Goal: Task Accomplishment & Management: Complete application form

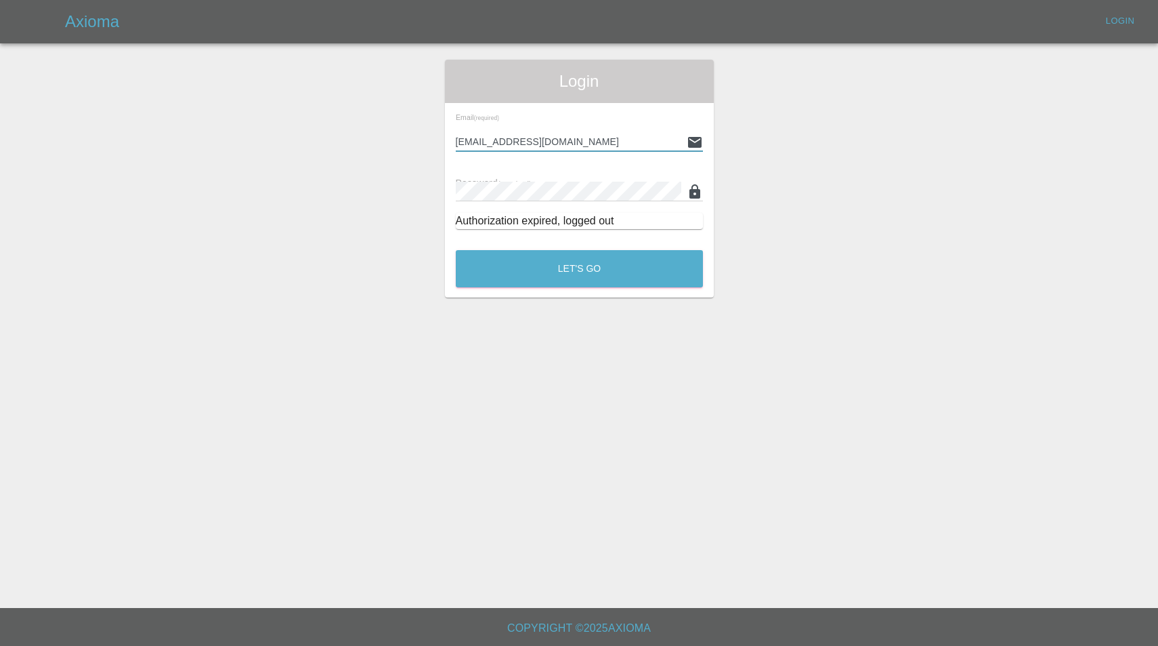
type input "[EMAIL_ADDRESS][DOMAIN_NAME]"
click at [579, 268] on button "Let's Go" at bounding box center [579, 268] width 247 height 37
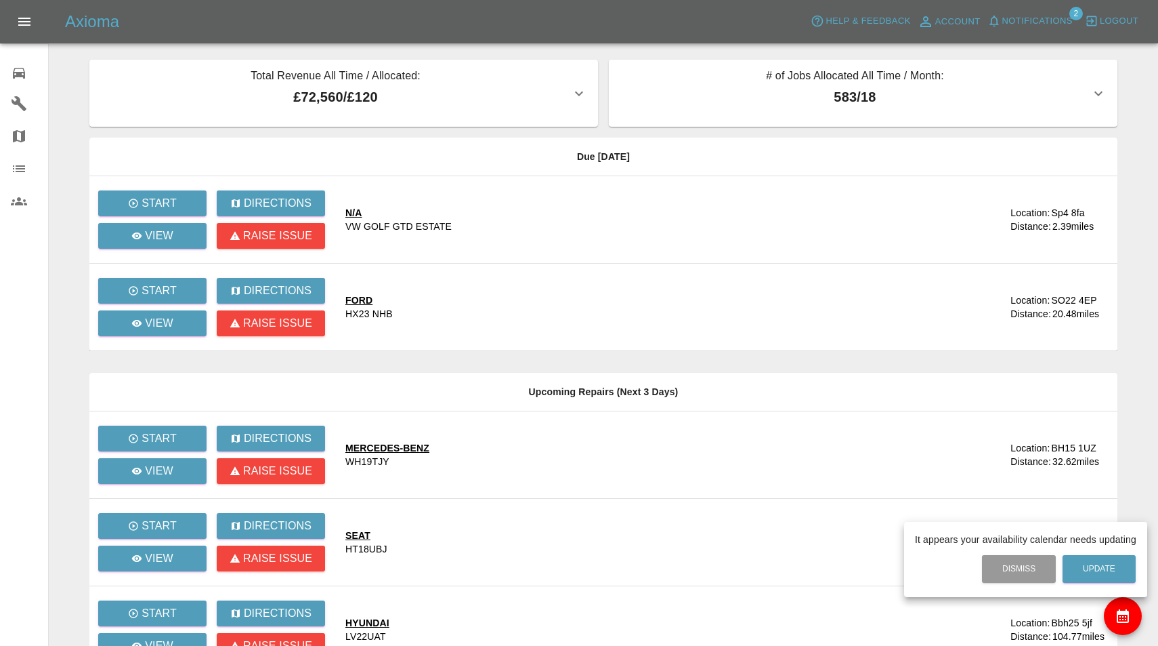
click at [1047, 19] on div at bounding box center [579, 323] width 1158 height 646
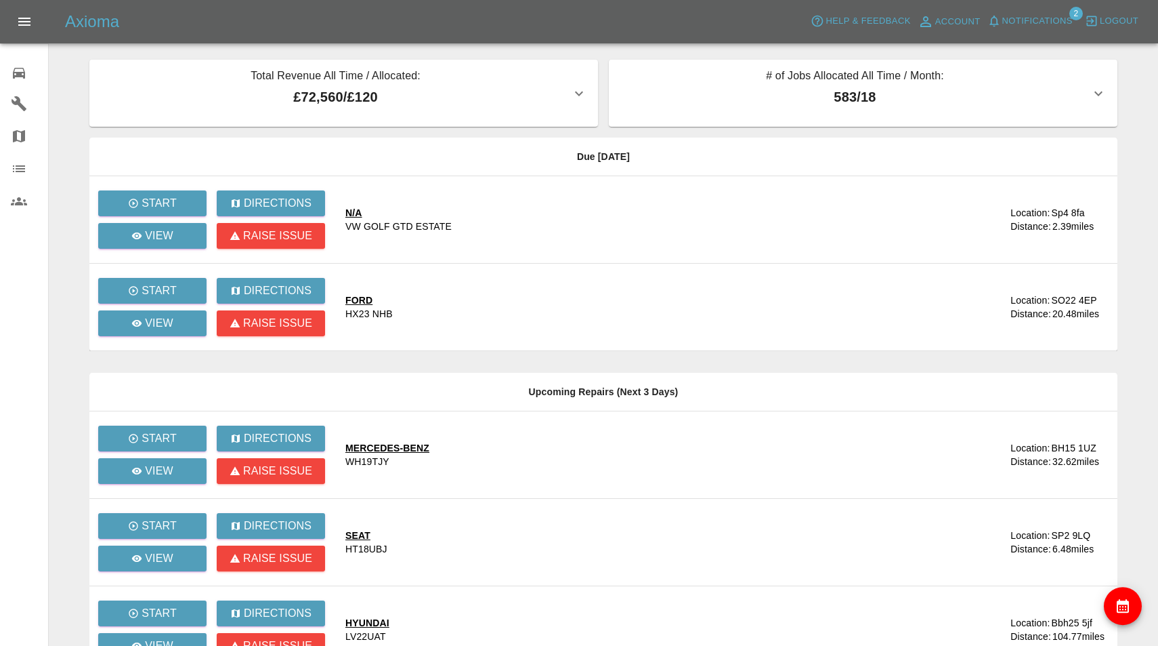
click at [1047, 19] on span "Notifications" at bounding box center [1038, 22] width 70 height 16
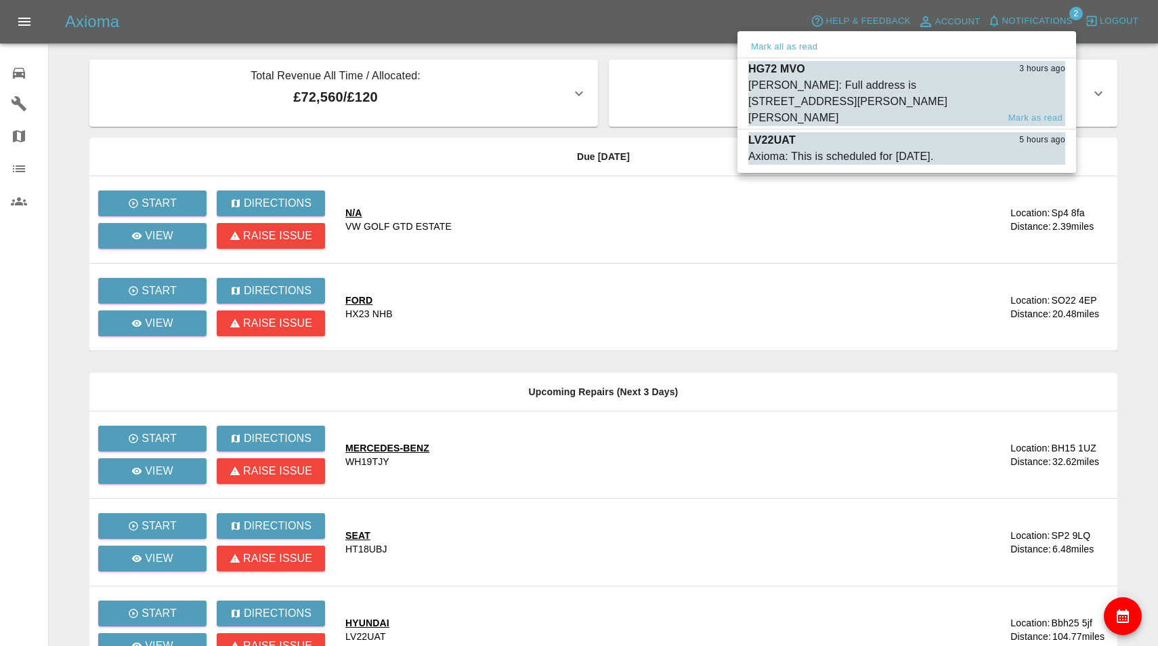
click at [893, 89] on div "[PERSON_NAME]: Full address is [STREET_ADDRESS][PERSON_NAME][PERSON_NAME]" at bounding box center [873, 101] width 249 height 49
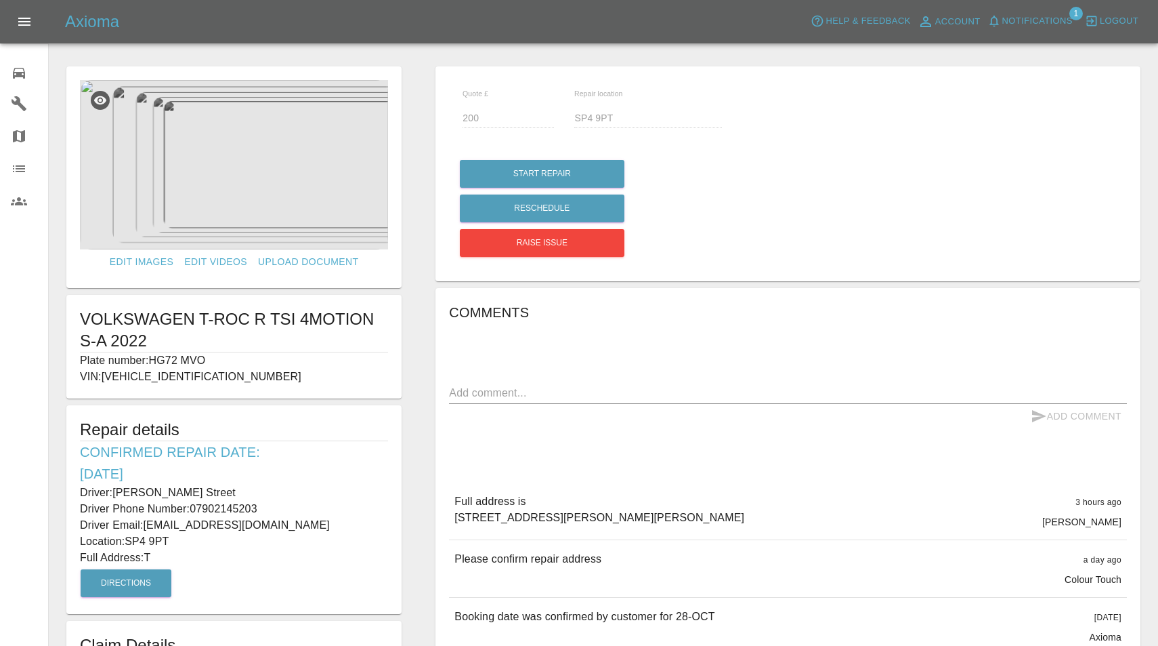
drag, startPoint x: 459, startPoint y: 515, endPoint x: 574, endPoint y: 539, distance: 117.7
click at [574, 526] on p "Full address is [STREET_ADDRESS][PERSON_NAME][PERSON_NAME]" at bounding box center [600, 509] width 290 height 33
drag, startPoint x: 455, startPoint y: 516, endPoint x: 602, endPoint y: 568, distance: 156.2
click at [602, 539] on div "Full address is [STREET_ADDRESS][PERSON_NAME][PERSON_NAME] 3 hours ago [PERSON_…" at bounding box center [788, 510] width 678 height 57
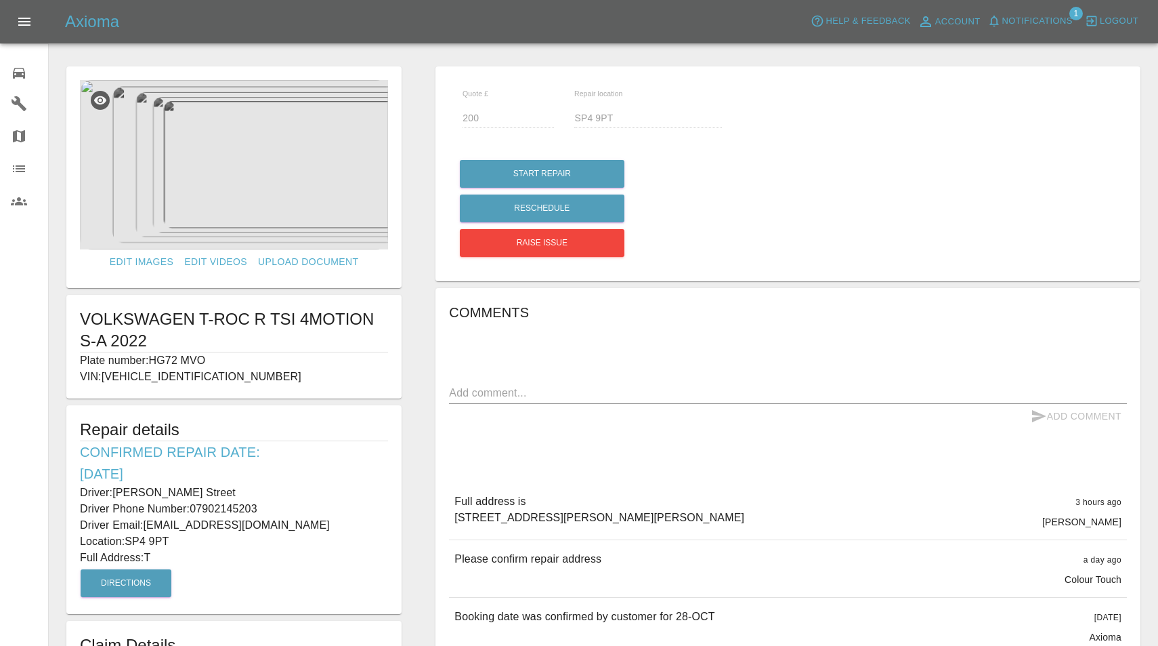
copy p "[STREET_ADDRESS][PERSON_NAME][PERSON_NAME]"
click at [1028, 28] on button "Notifications" at bounding box center [1030, 21] width 92 height 21
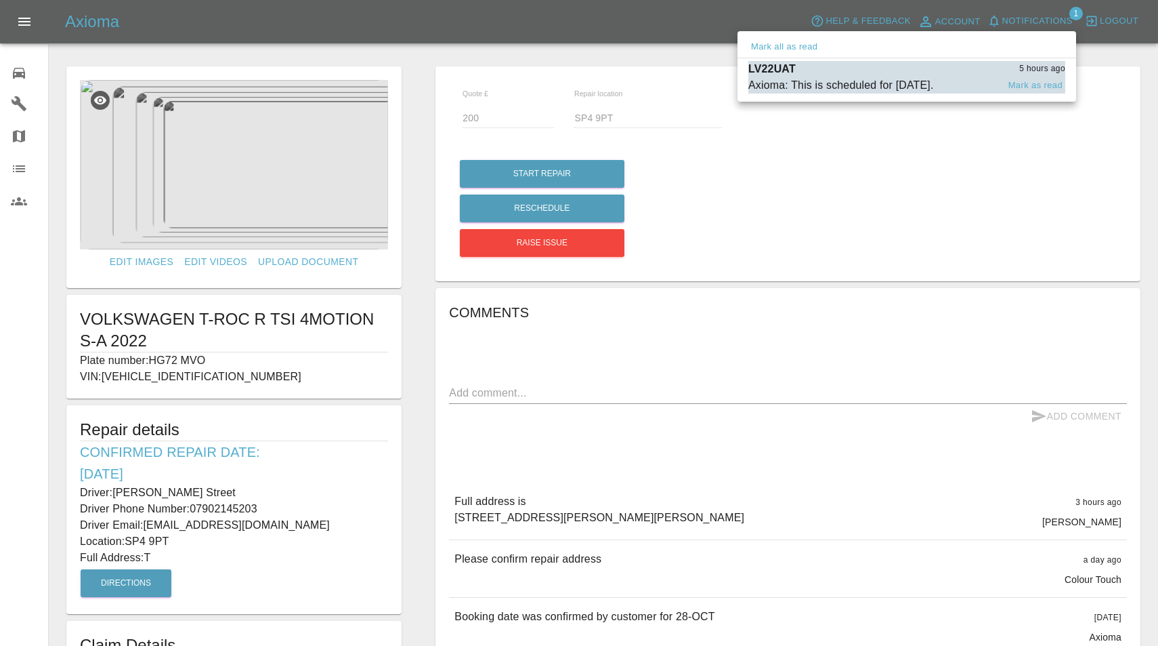
click at [919, 81] on div "Axioma: This is scheduled for [DATE]." at bounding box center [842, 85] width 186 height 16
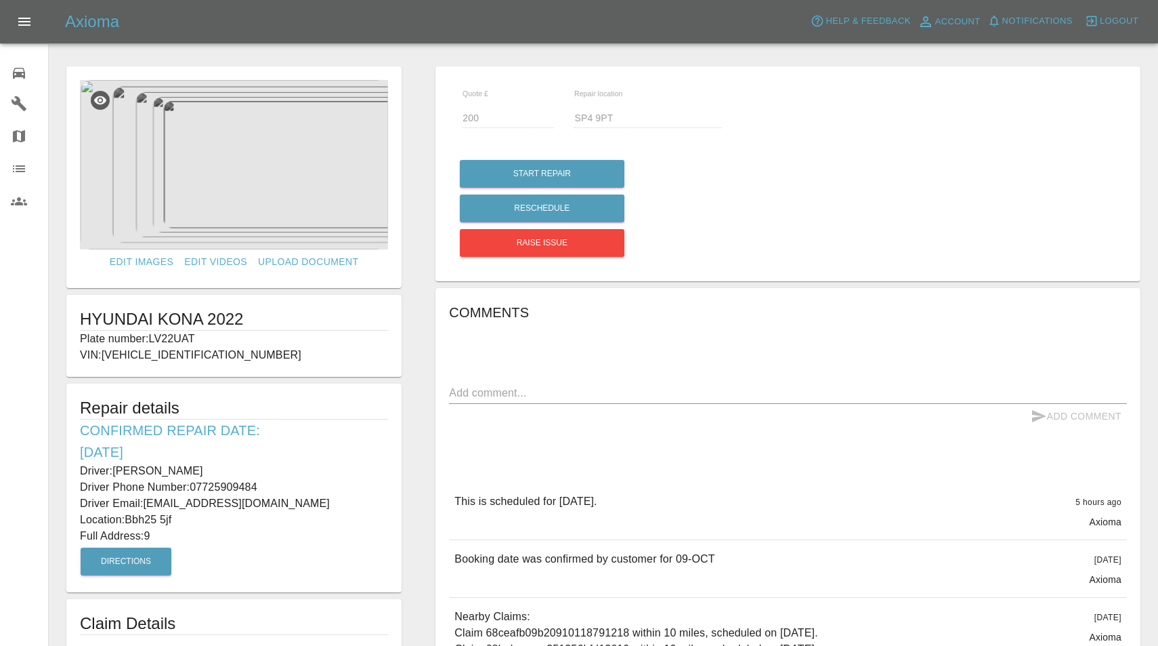
type input "140"
type input "Bbh25 5jf"
